Goal: Task Accomplishment & Management: Manage account settings

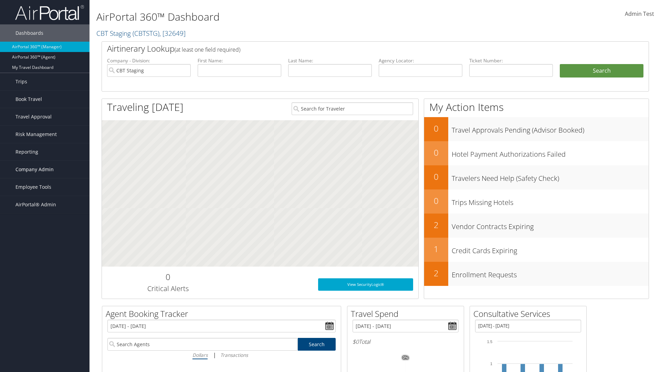
click at [45, 169] on span "Company Admin" at bounding box center [35, 169] width 38 height 17
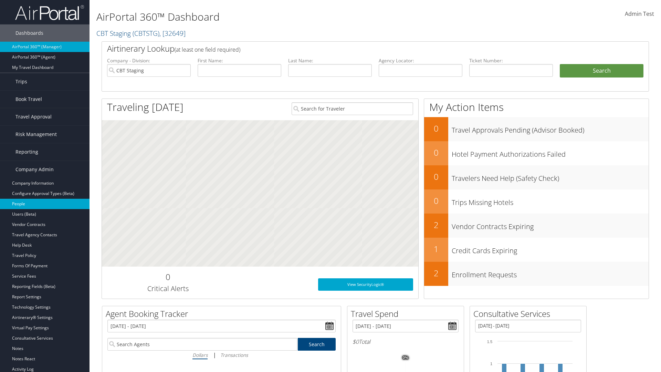
click at [45, 204] on link "People" at bounding box center [45, 204] width 90 height 10
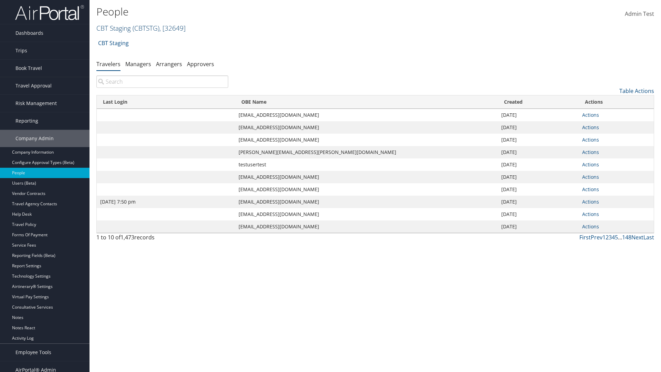
click at [114, 28] on link "CBT Staging ( CBTSTG ) , [ 32649 ]" at bounding box center [140, 27] width 89 height 9
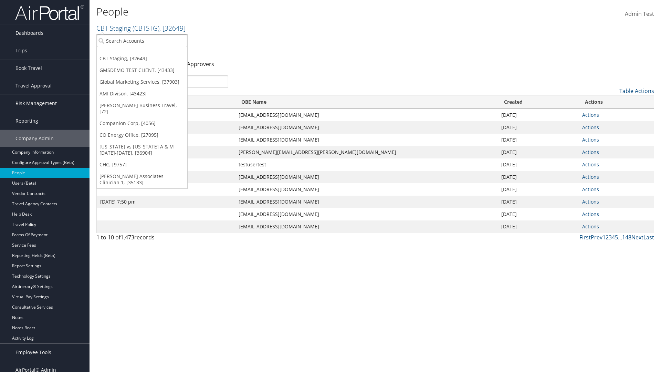
click at [142, 41] on input "search" at bounding box center [142, 40] width 91 height 13
type input "Global Marketing Services"
click at [148, 53] on div "Global Marketing Services (301946), [37903]" at bounding box center [148, 53] width 111 height 6
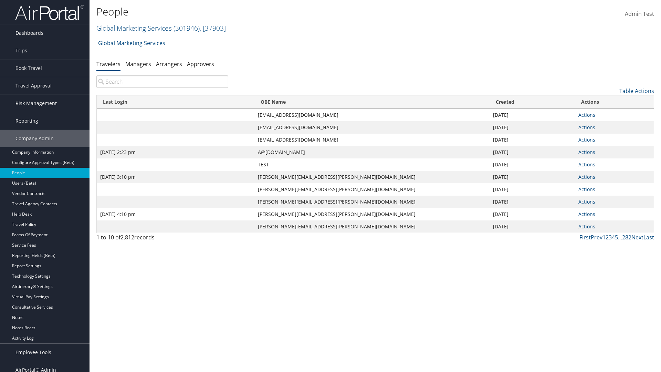
click at [162, 82] on input "search" at bounding box center [162, 81] width 132 height 12
type input "Sep 17, 2020 2:23 pm"
